Goal: Task Accomplishment & Management: Manage account settings

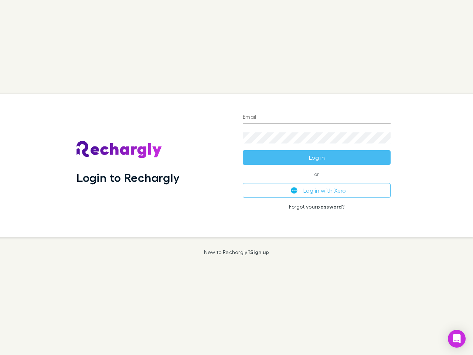
click at [237, 177] on div "Login to Rechargly" at bounding box center [154, 165] width 166 height 143
click at [317, 118] on input "Email" at bounding box center [317, 118] width 148 height 12
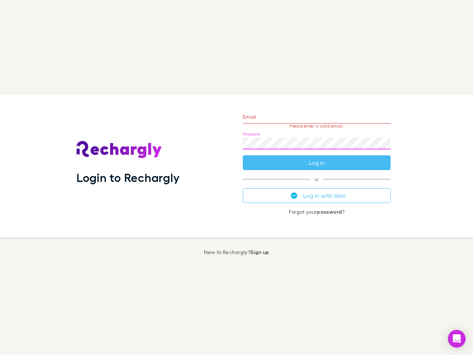
click at [317, 157] on form "Email Please enter a valid email. Password Log in" at bounding box center [317, 138] width 148 height 64
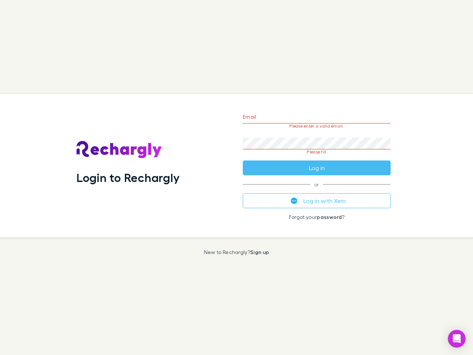
click at [317, 190] on div "Email Please enter a valid email. Password Please fill Log in or Log in with Xe…" at bounding box center [317, 165] width 160 height 143
click at [457, 339] on icon "Open Intercom Messenger" at bounding box center [457, 338] width 8 height 9
